Goal: Obtain resource: Download file/media

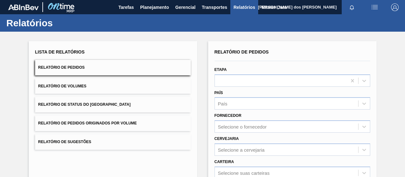
scroll to position [115, 0]
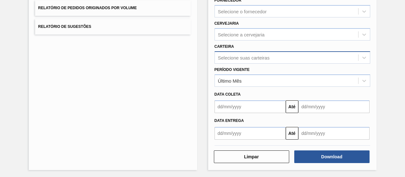
click at [229, 60] on div "Selecione suas carteiras" at bounding box center [286, 57] width 143 height 9
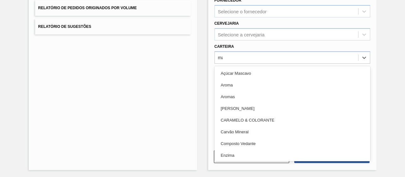
type input "mal"
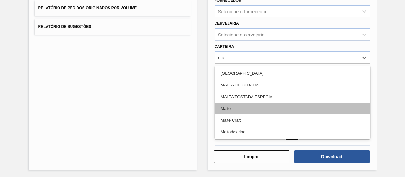
click at [246, 110] on div "Malte" at bounding box center [293, 109] width 156 height 12
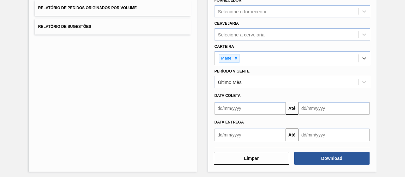
click at [235, 108] on input "text" at bounding box center [250, 108] width 71 height 13
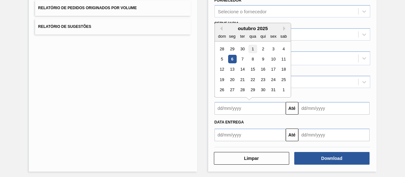
click at [254, 45] on div "1" at bounding box center [253, 49] width 9 height 9
type input "[DATE]"
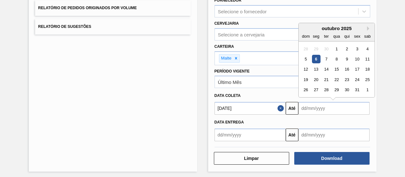
click at [310, 111] on input "text" at bounding box center [334, 108] width 71 height 13
click at [318, 60] on div "6" at bounding box center [316, 59] width 9 height 9
type input "[DATE]"
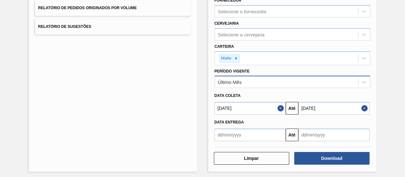
click at [256, 78] on div "Último Mês" at bounding box center [286, 82] width 143 height 9
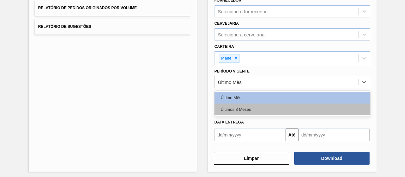
click at [237, 104] on div "Últimos 3 Meses" at bounding box center [293, 110] width 156 height 12
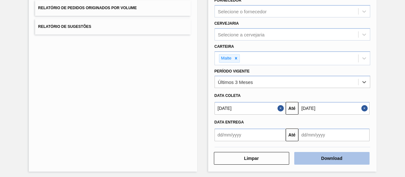
click at [323, 158] on button "Download" at bounding box center [331, 158] width 75 height 13
